Goal: Task Accomplishment & Management: Use online tool/utility

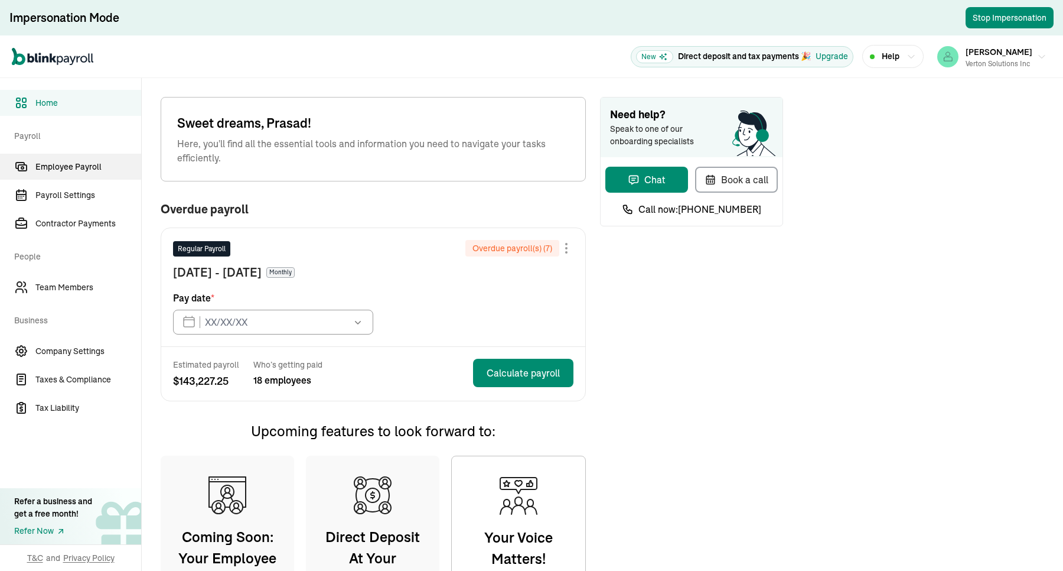
type input "[DATE]"
click at [58, 166] on span "Employee Payroll" at bounding box center [88, 167] width 106 height 12
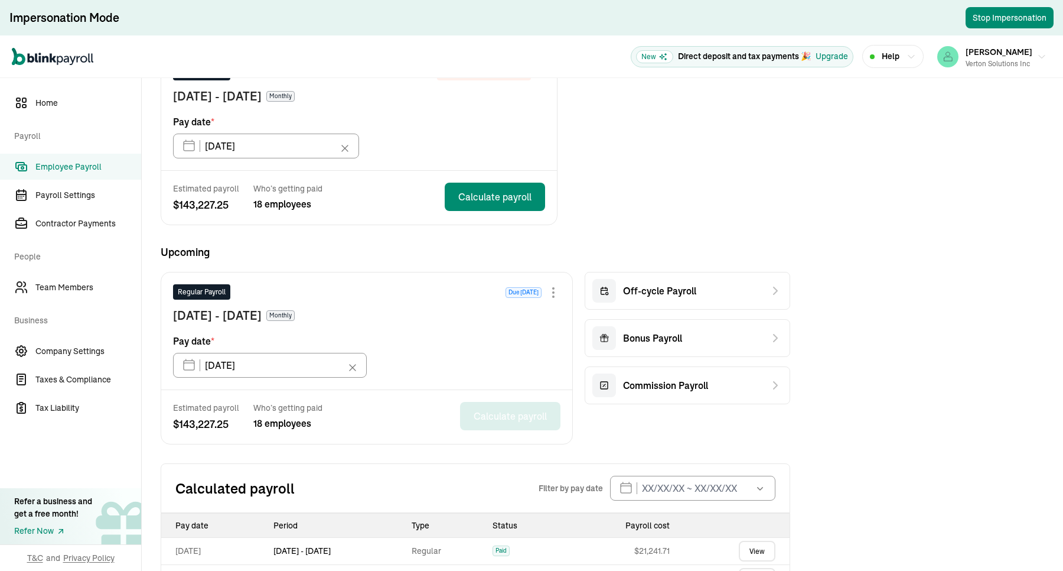
scroll to position [133, 0]
click at [80, 211] on link "Contractor Payments" at bounding box center [70, 223] width 141 height 26
